Goal: Transaction & Acquisition: Purchase product/service

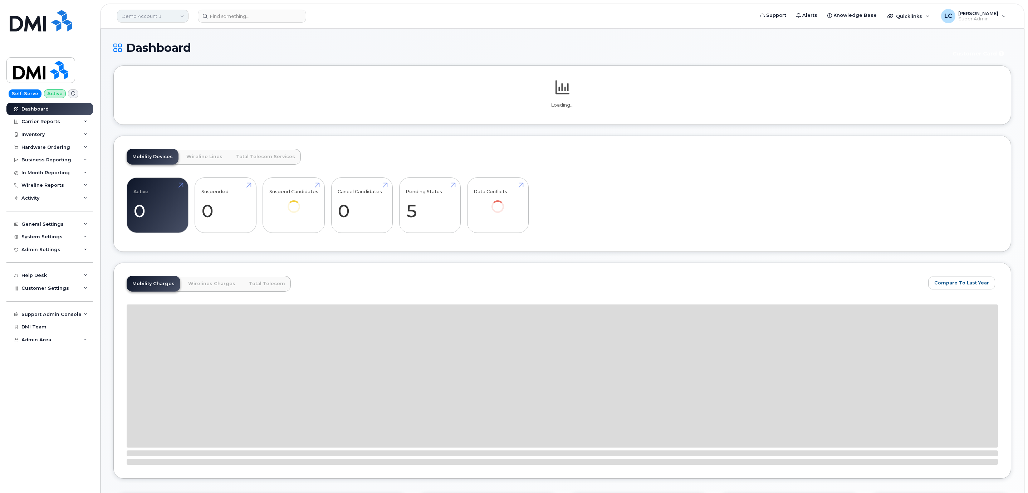
click at [173, 10] on link "Demo Account 1" at bounding box center [153, 16] width 72 height 13
click at [165, 33] on input at bounding box center [171, 34] width 94 height 13
drag, startPoint x: 166, startPoint y: 30, endPoint x: 172, endPoint y: 29, distance: 6.2
click at [173, 17] on div "Demo Account 1 Bell Mobility - Self-Serve Lite Abacus Enterprises Abegweit Firs…" at bounding box center [152, 16] width 79 height 14
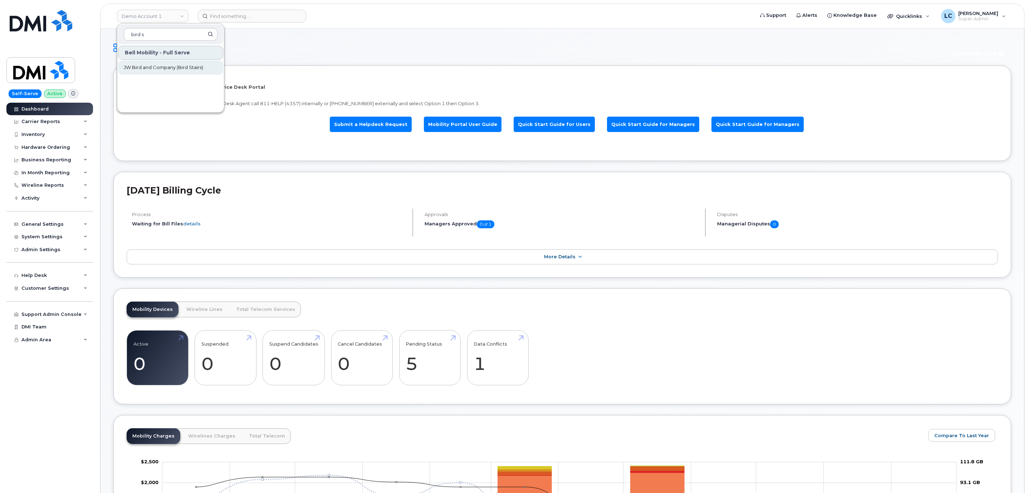
type input "bird s"
click at [202, 65] on span "JW Bird and Company (Bird Stairs)" at bounding box center [163, 67] width 79 height 7
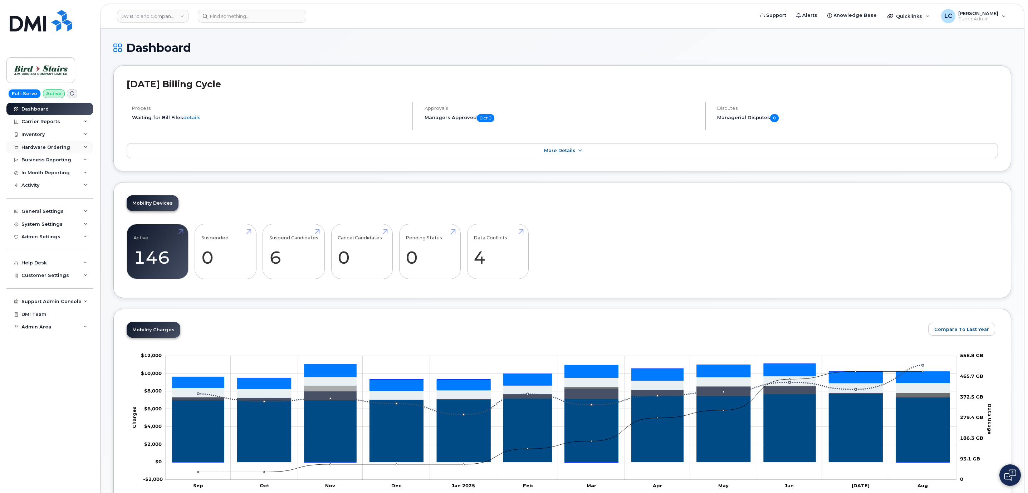
click at [56, 144] on div "Hardware Ordering" at bounding box center [49, 147] width 87 height 13
click at [47, 174] on link "Orders" at bounding box center [56, 174] width 74 height 14
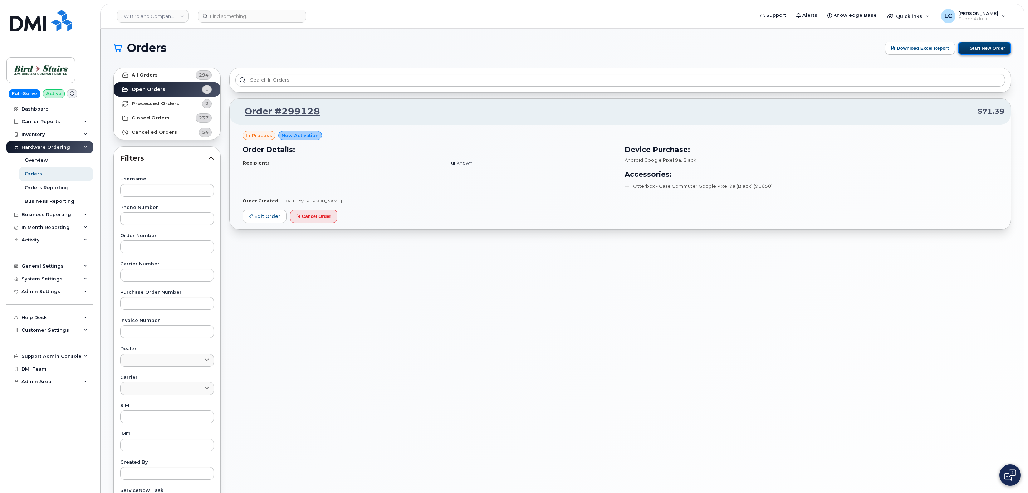
click at [989, 49] on button "Start New Order" at bounding box center [984, 48] width 53 height 13
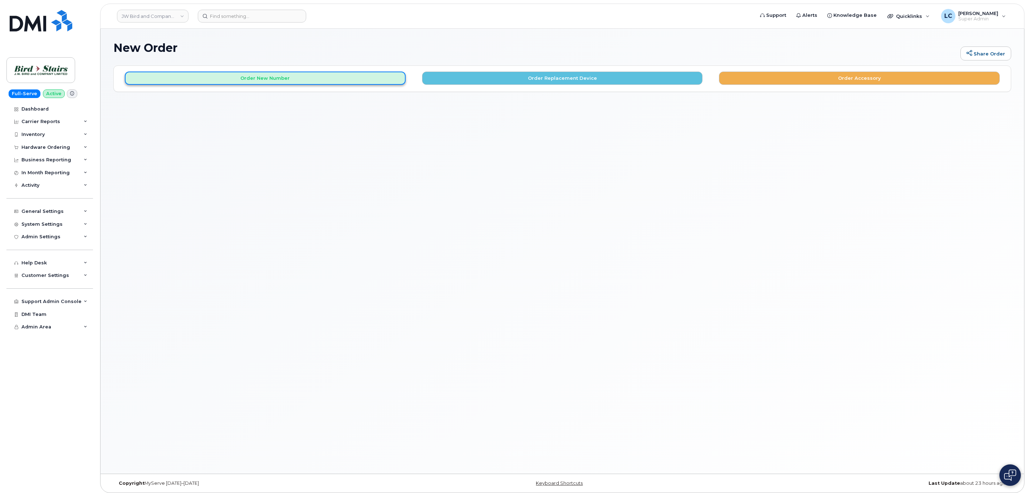
click at [381, 79] on button "Order New Number" at bounding box center [265, 78] width 281 height 13
